Goal: Information Seeking & Learning: Learn about a topic

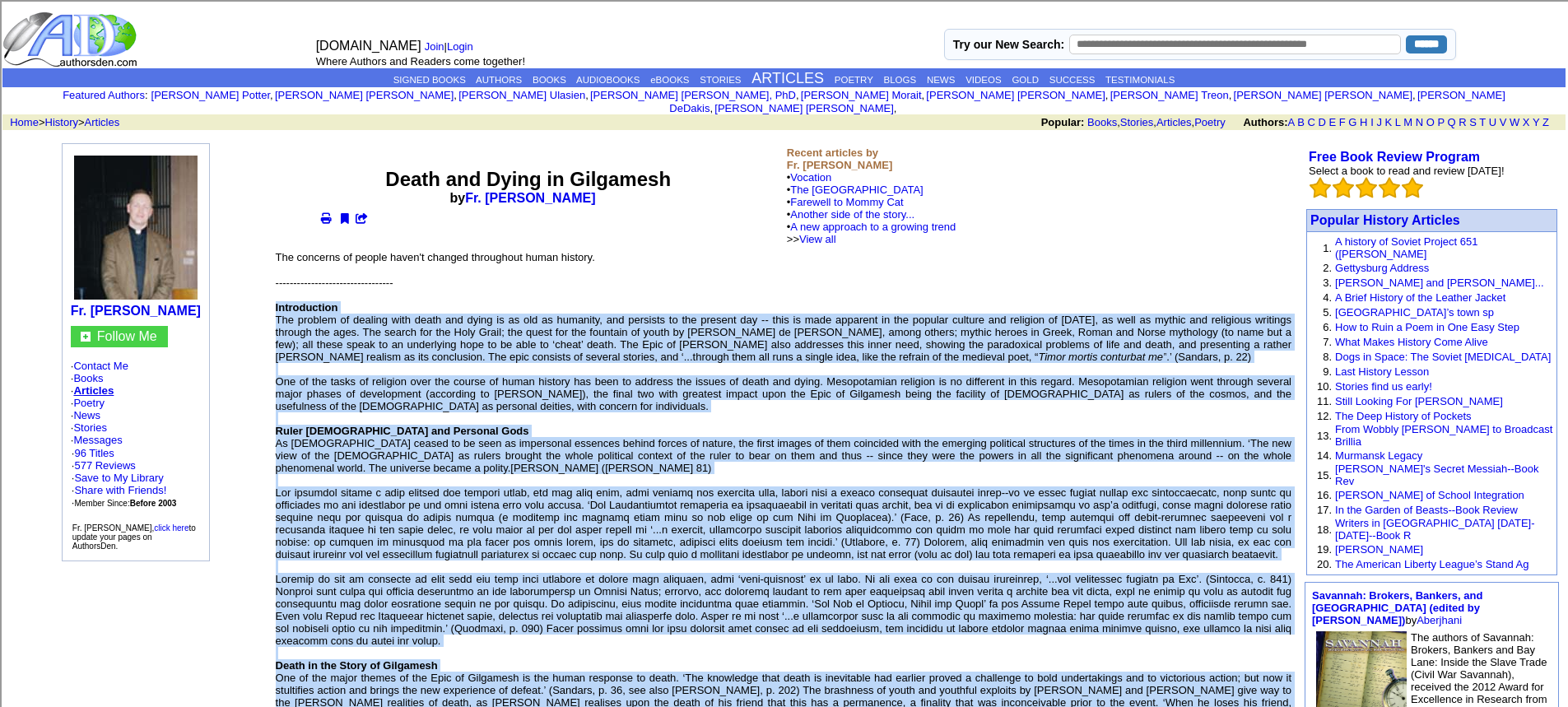
drag, startPoint x: 782, startPoint y: 348, endPoint x: 278, endPoint y: 295, distance: 506.8
copy font "Loremipsumdo Sit ametcon ad elitsed doei tempo inc utlab et do mag al enimadmi,…"
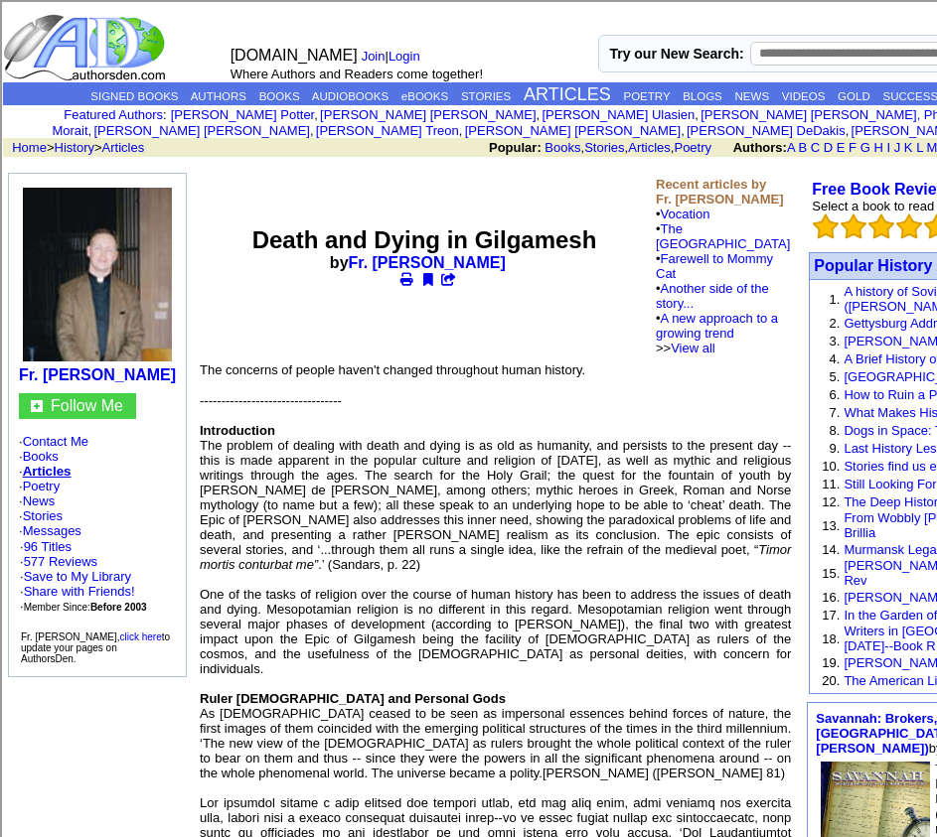
click at [518, 307] on center "Death and Dying in Gilgamesh by Fr. [PERSON_NAME]" at bounding box center [424, 266] width 447 height 80
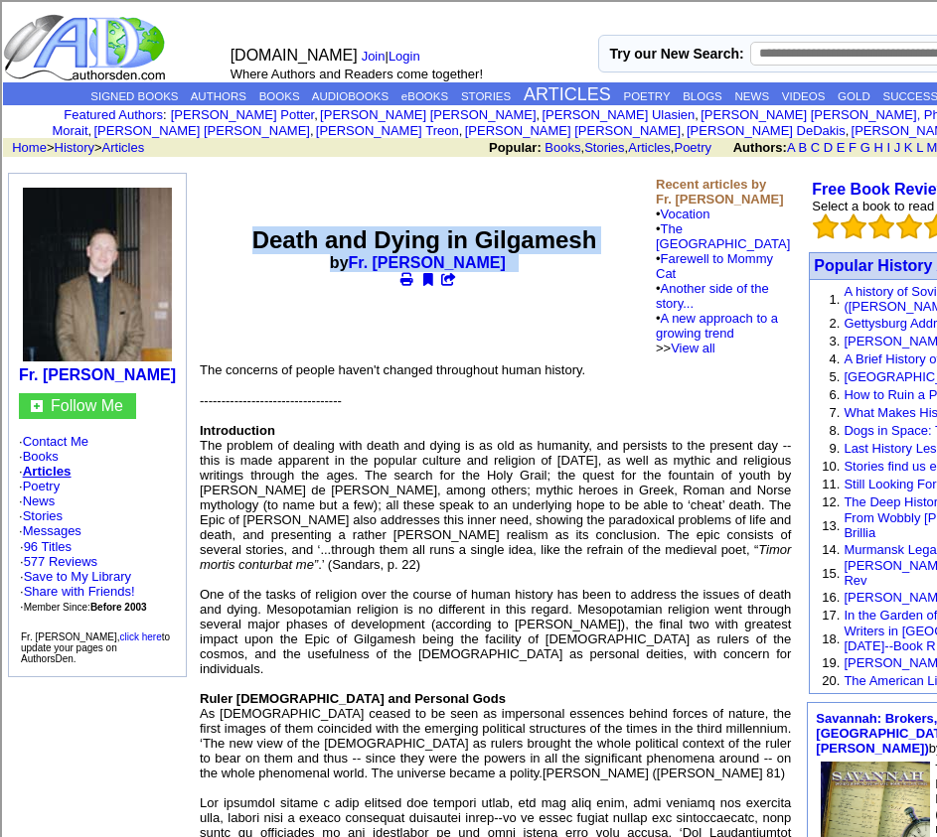
drag, startPoint x: 505, startPoint y: 309, endPoint x: 250, endPoint y: 270, distance: 257.2
click at [250, 270] on td "Death and Dying in Gilgamesh by Fr. [PERSON_NAME]" at bounding box center [424, 266] width 455 height 187
copy center "Death and Dying in Gilgamesh by Fr. [PERSON_NAME]"
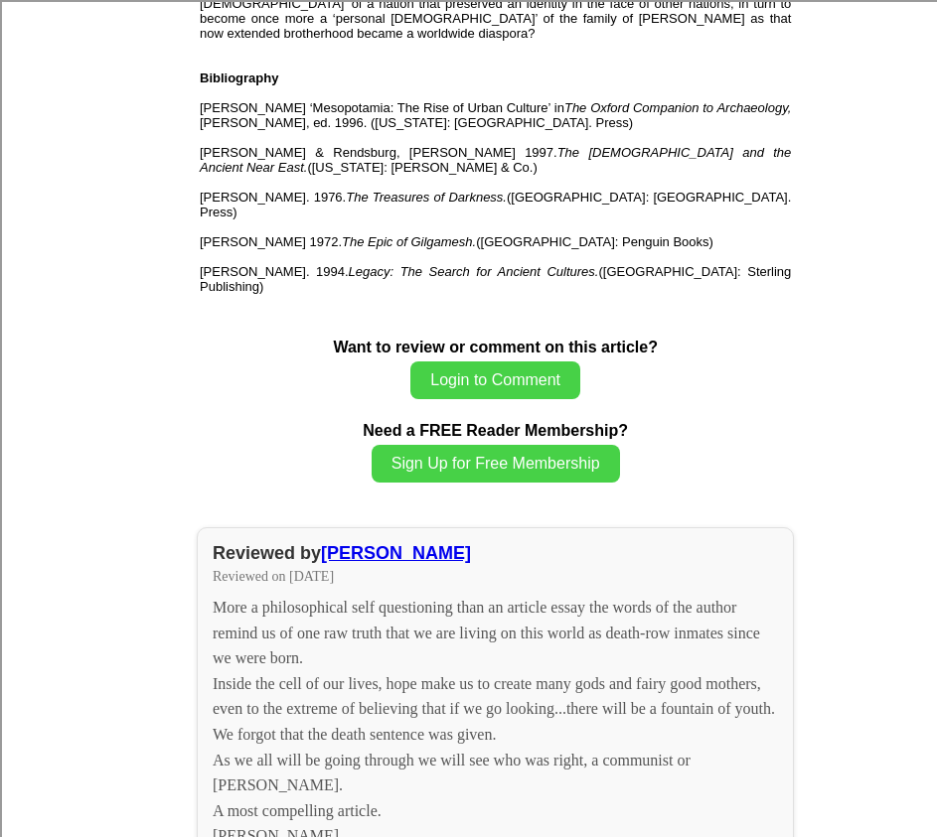
scroll to position [2583, 0]
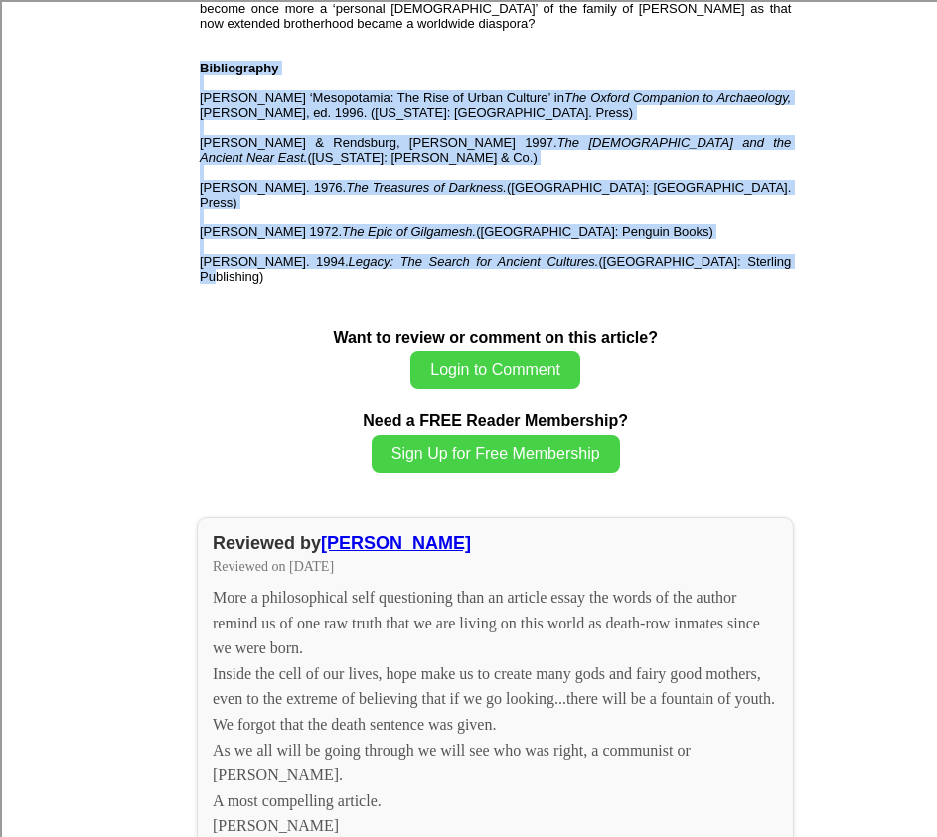
drag, startPoint x: 292, startPoint y: 484, endPoint x: 199, endPoint y: 295, distance: 210.6
copy font "Bibliography [PERSON_NAME] ‘Mesopotamia: The Rise of Urban Culture’ in The Oxfo…"
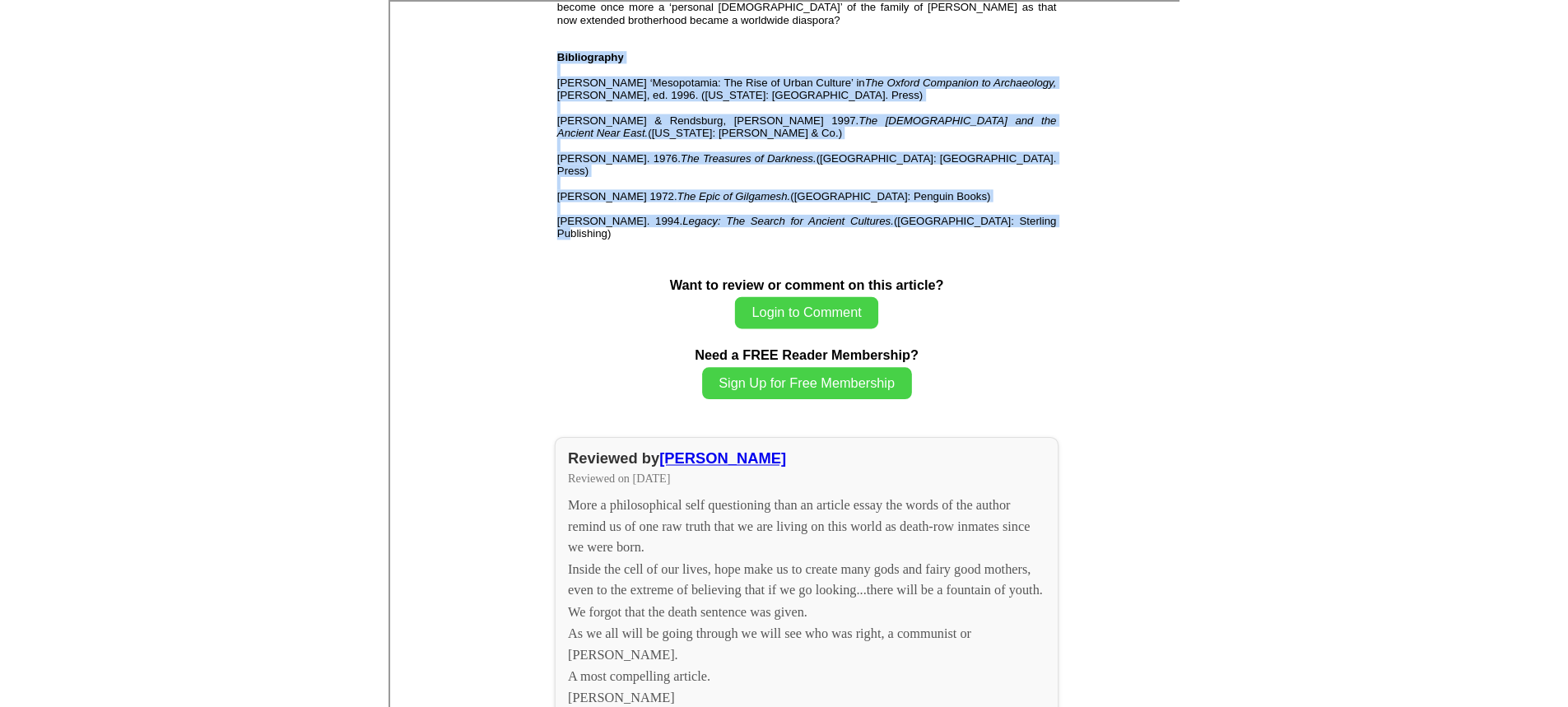
scroll to position [2128, 0]
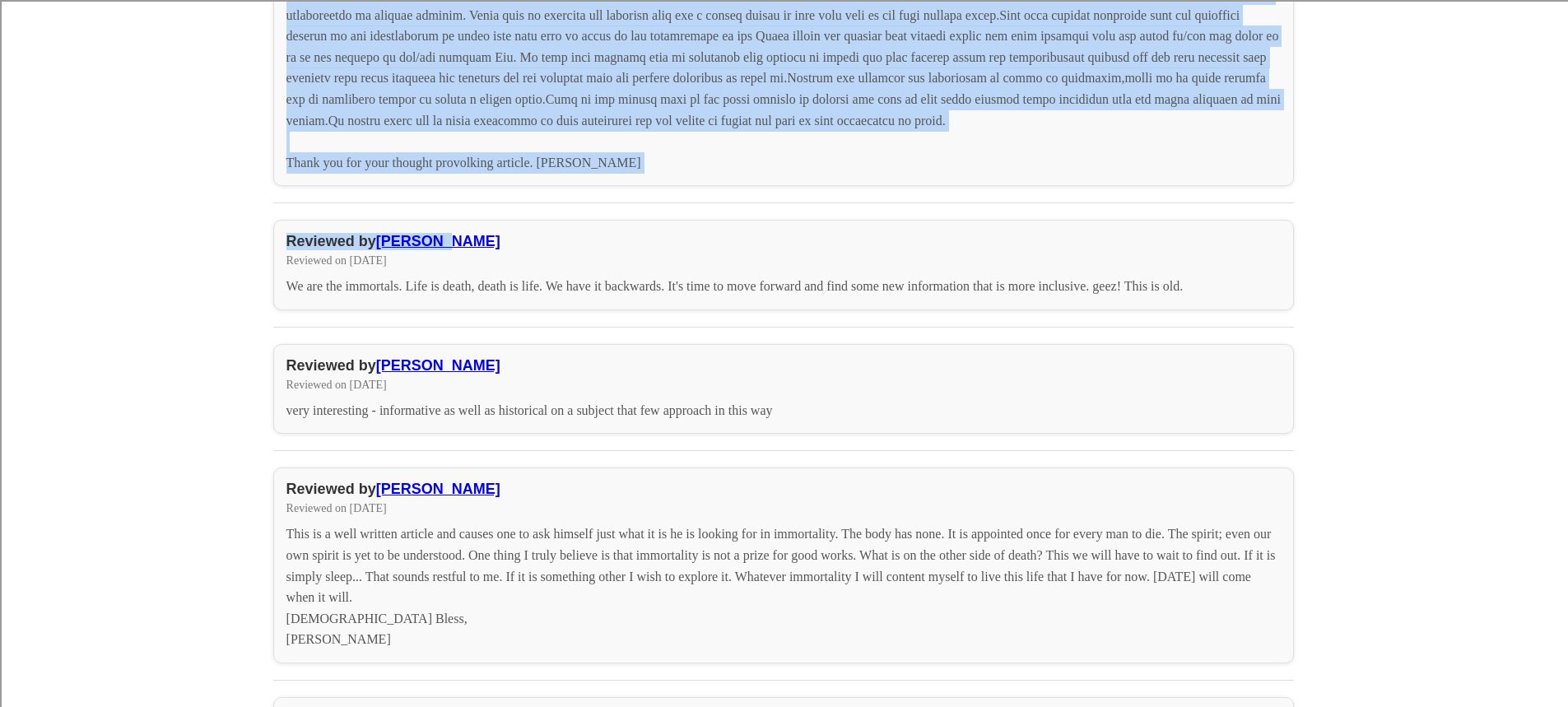
drag, startPoint x: 688, startPoint y: 231, endPoint x: 707, endPoint y: 218, distance: 23.0
click at [705, 226] on div "Reviewed by [PERSON_NAME] Reviewed on [DATE] More a philosophical self question…" at bounding box center [784, 615] width 1021 height 2003
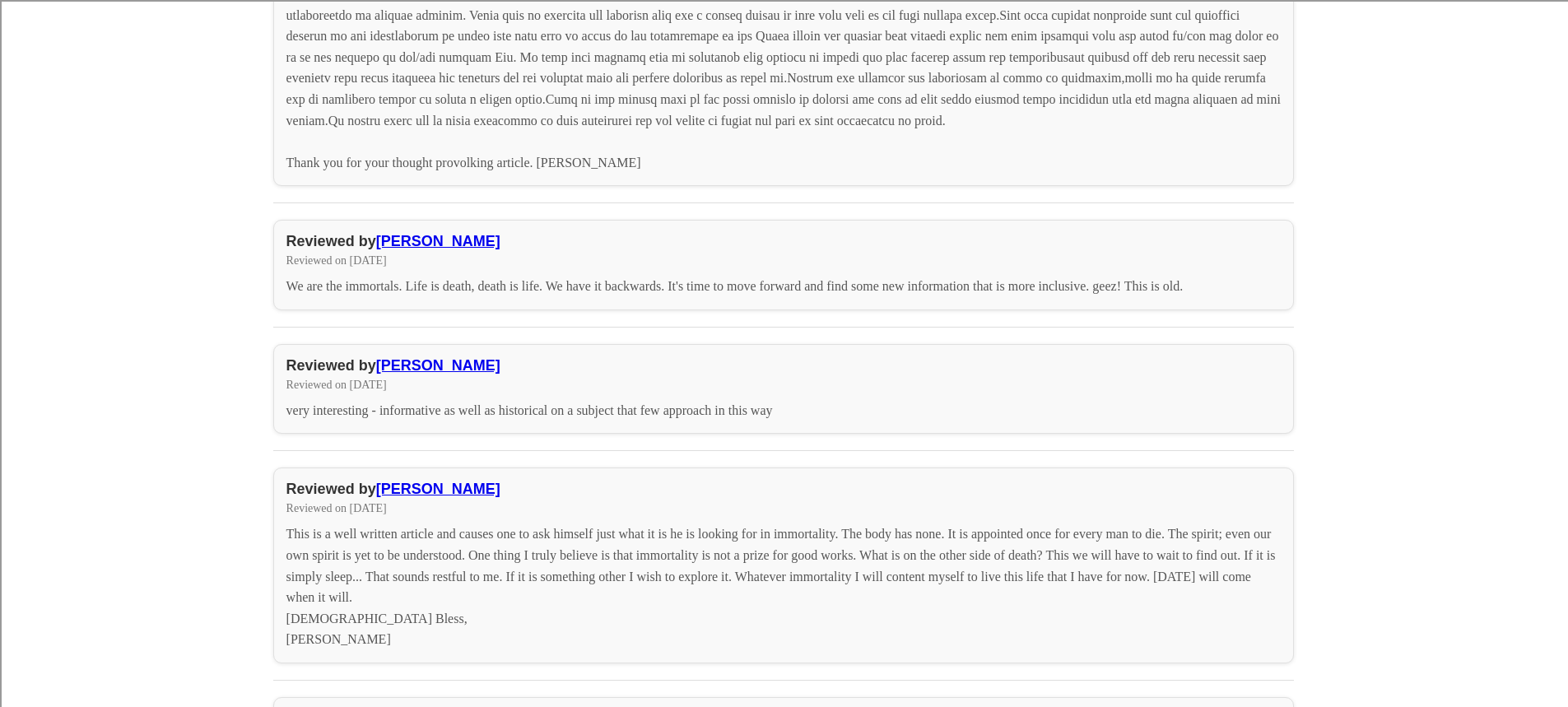
scroll to position [77, 0]
